Goal: Find specific page/section: Find specific page/section

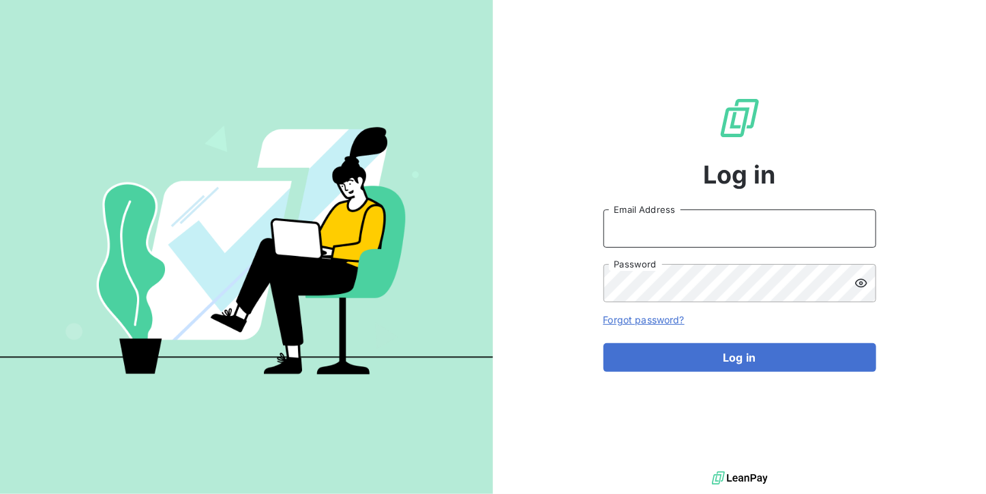
type input "[EMAIL_ADDRESS][DOMAIN_NAME]"
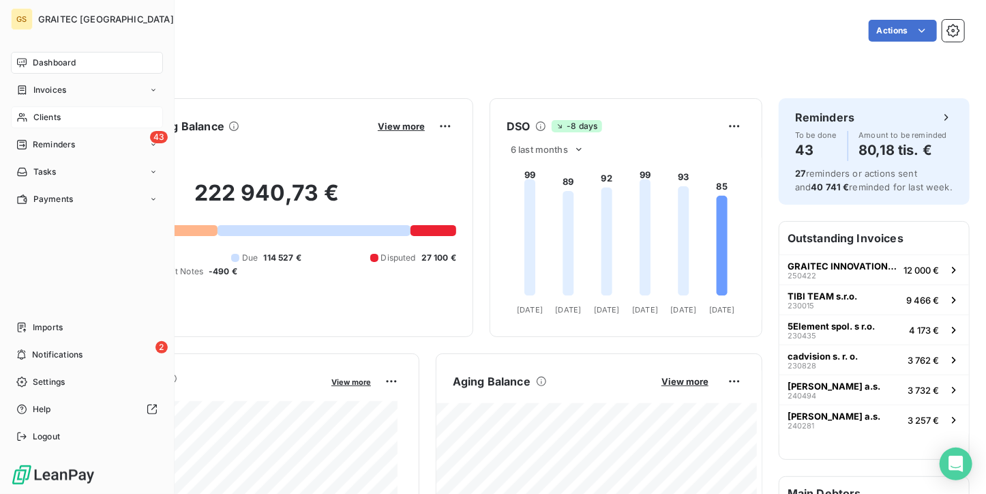
click at [53, 128] on div "Clients" at bounding box center [87, 117] width 152 height 22
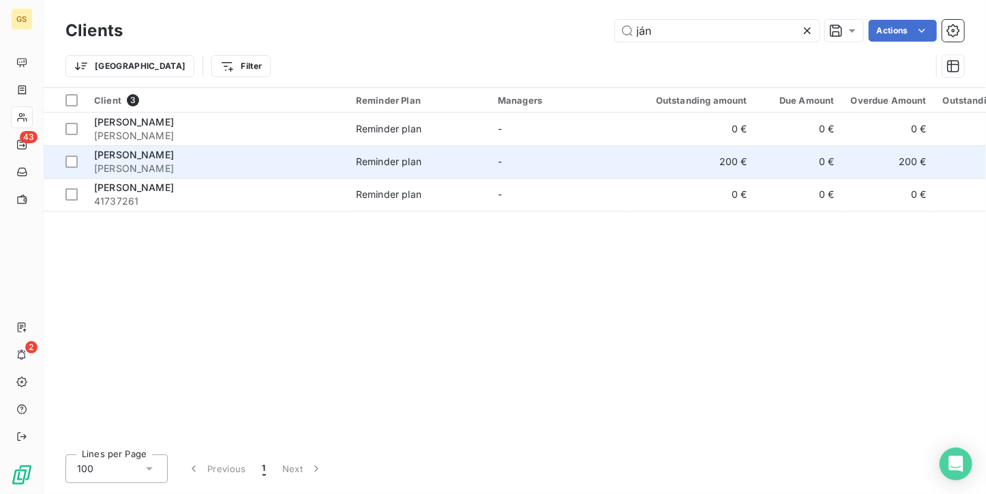
type input "ján"
click at [390, 149] on td "Reminder plan" at bounding box center [419, 161] width 142 height 33
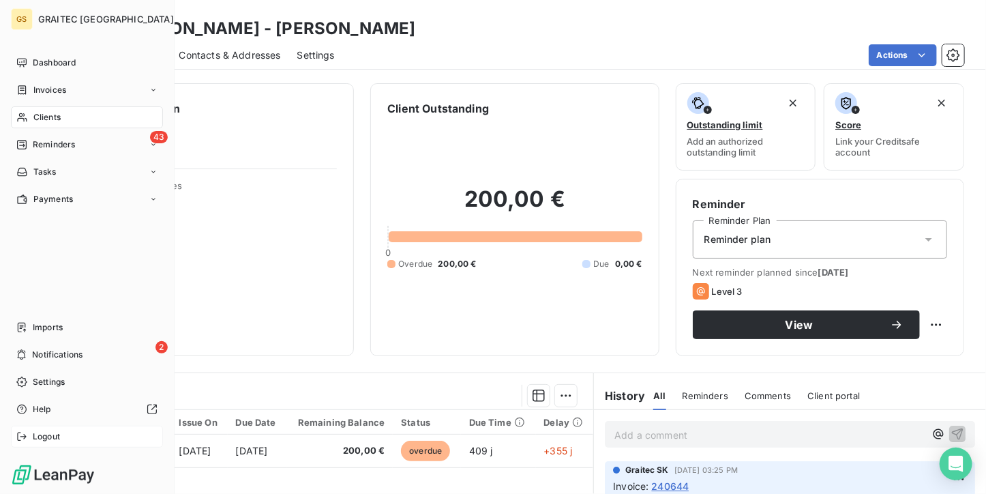
click at [23, 434] on icon at bounding box center [21, 436] width 11 height 11
